Goal: Navigation & Orientation: Find specific page/section

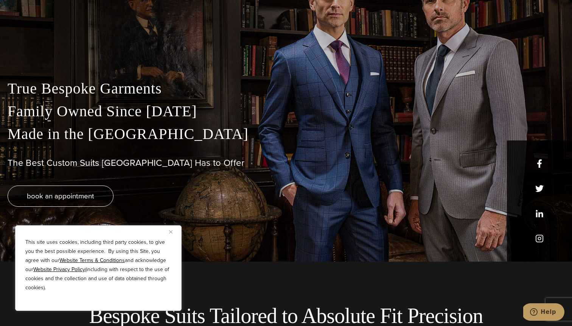
scroll to position [66, 0]
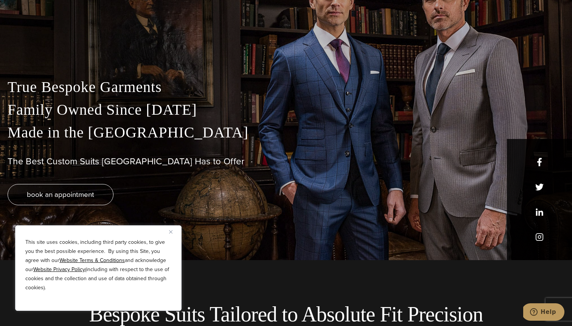
click at [171, 228] on button "Close" at bounding box center [173, 231] width 9 height 9
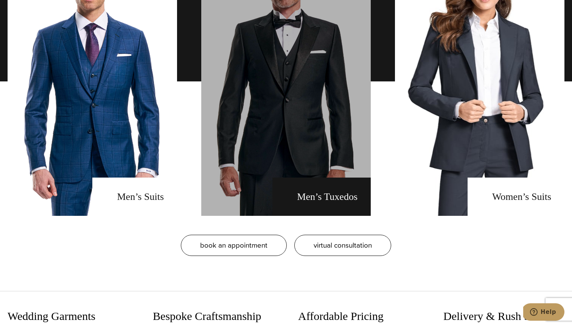
scroll to position [649, 0]
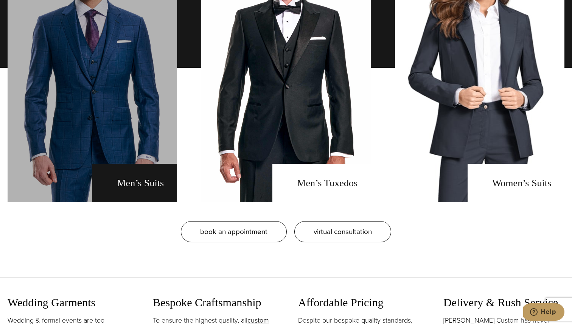
click at [152, 170] on link "men's suits" at bounding box center [93, 67] width 170 height 269
